Goal: Task Accomplishment & Management: Manage account settings

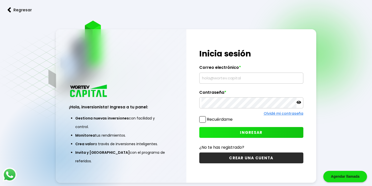
type input "[EMAIL_ADDRESS][DOMAIN_NAME]"
click at [251, 132] on span "INGRESAR" at bounding box center [251, 132] width 22 height 5
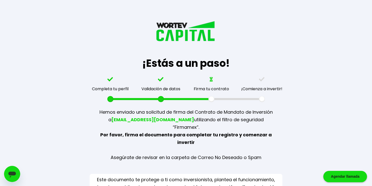
scroll to position [14, 0]
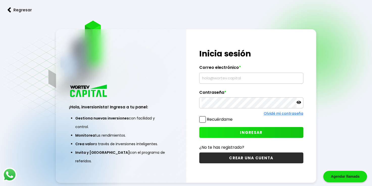
type input "[EMAIL_ADDRESS][DOMAIN_NAME]"
click at [250, 131] on span "INGRESAR" at bounding box center [251, 132] width 22 height 5
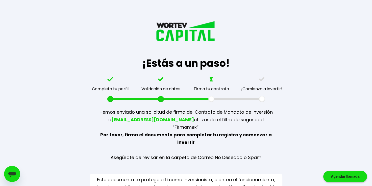
scroll to position [14, 0]
